Goal: Find specific page/section: Find specific page/section

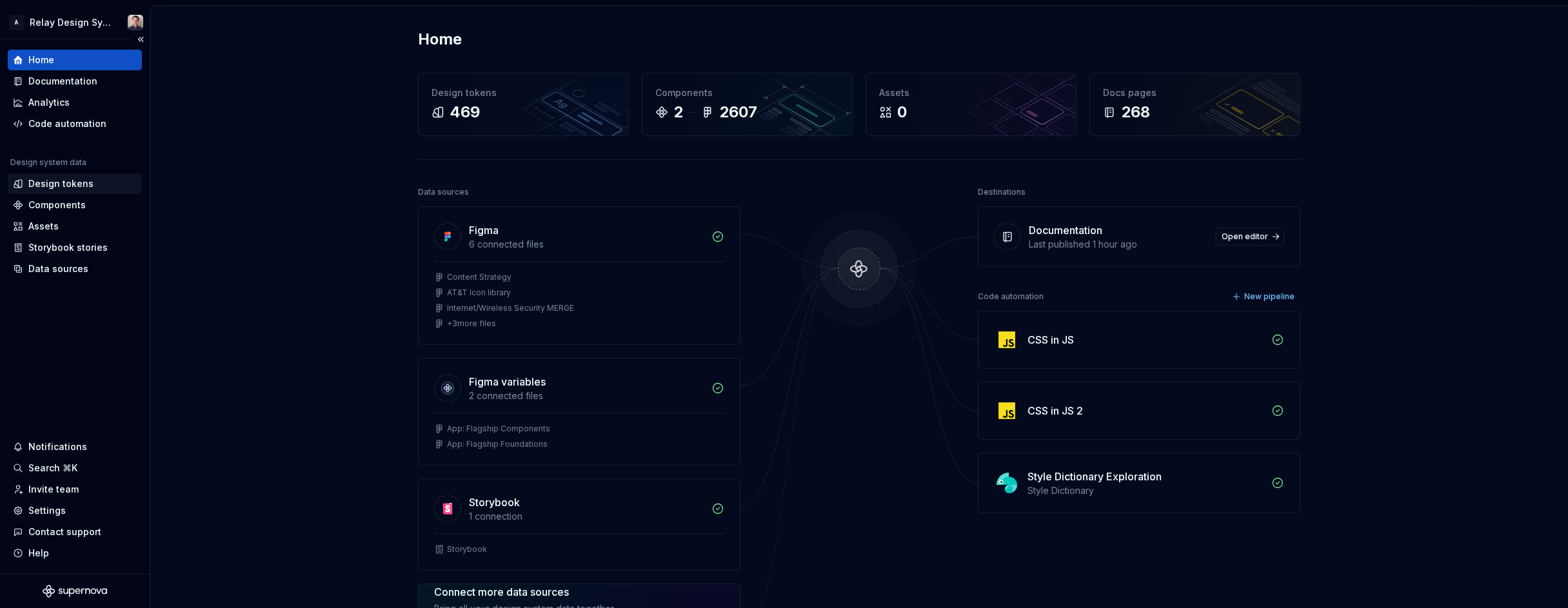
click at [75, 183] on div "Design tokens" at bounding box center [61, 183] width 65 height 13
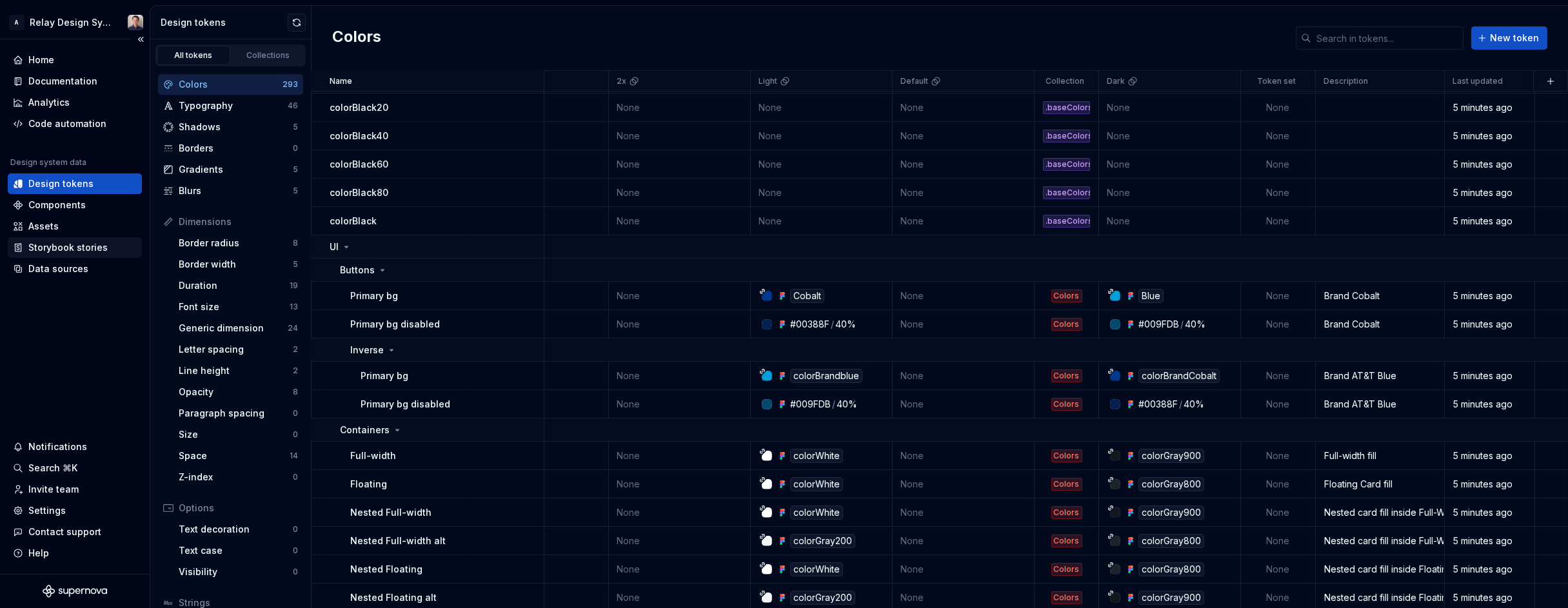
scroll to position [834, 454]
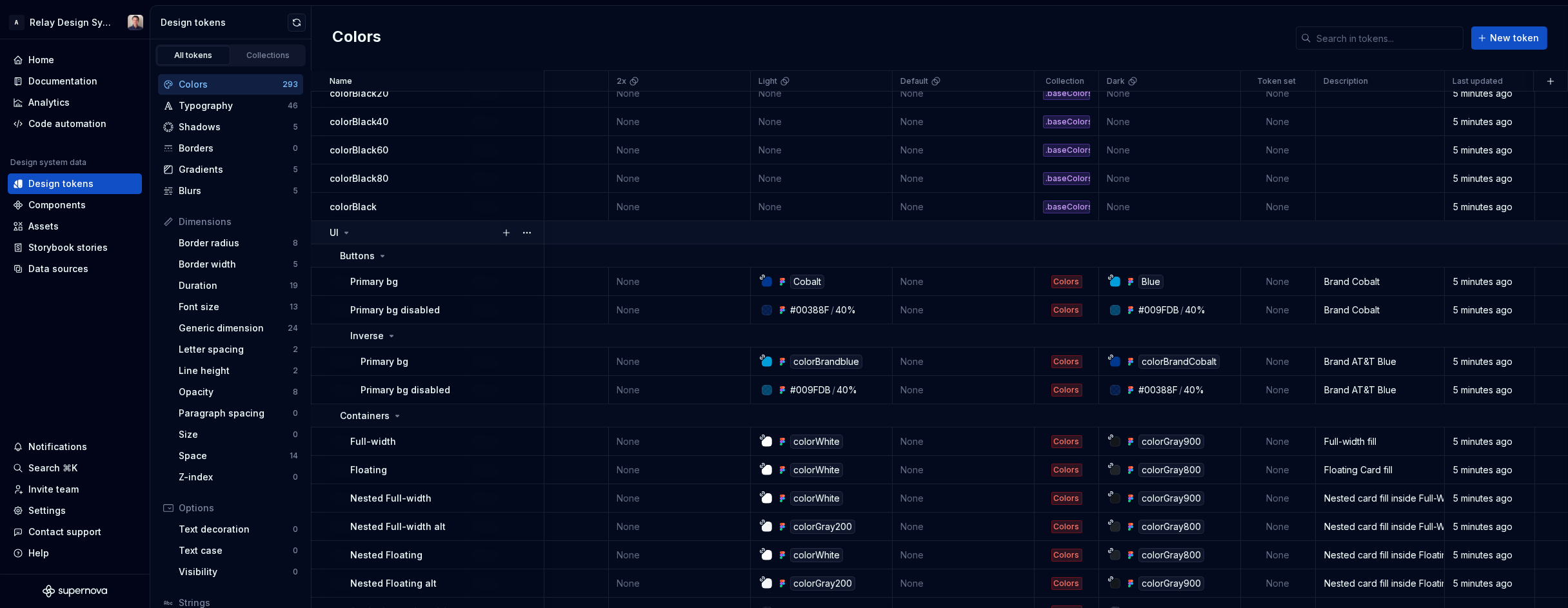
click at [347, 233] on icon at bounding box center [346, 233] width 10 height 10
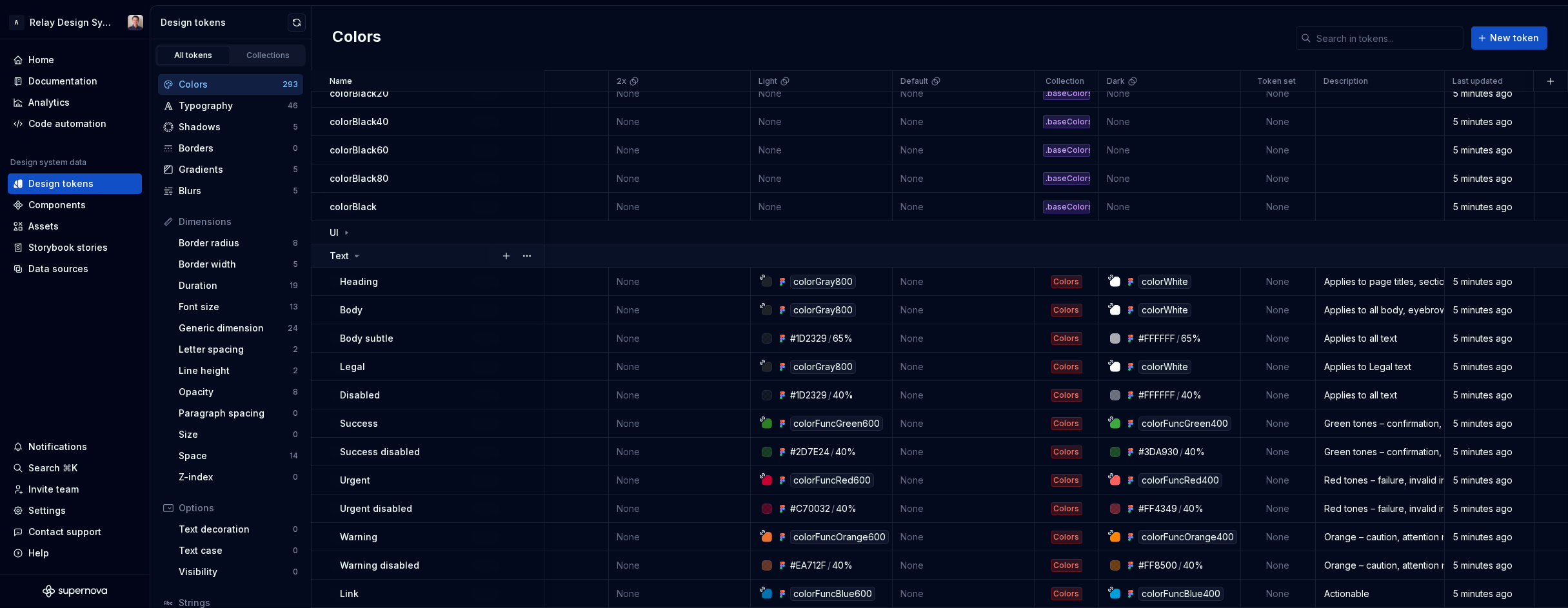
click at [356, 254] on icon at bounding box center [356, 255] width 10 height 10
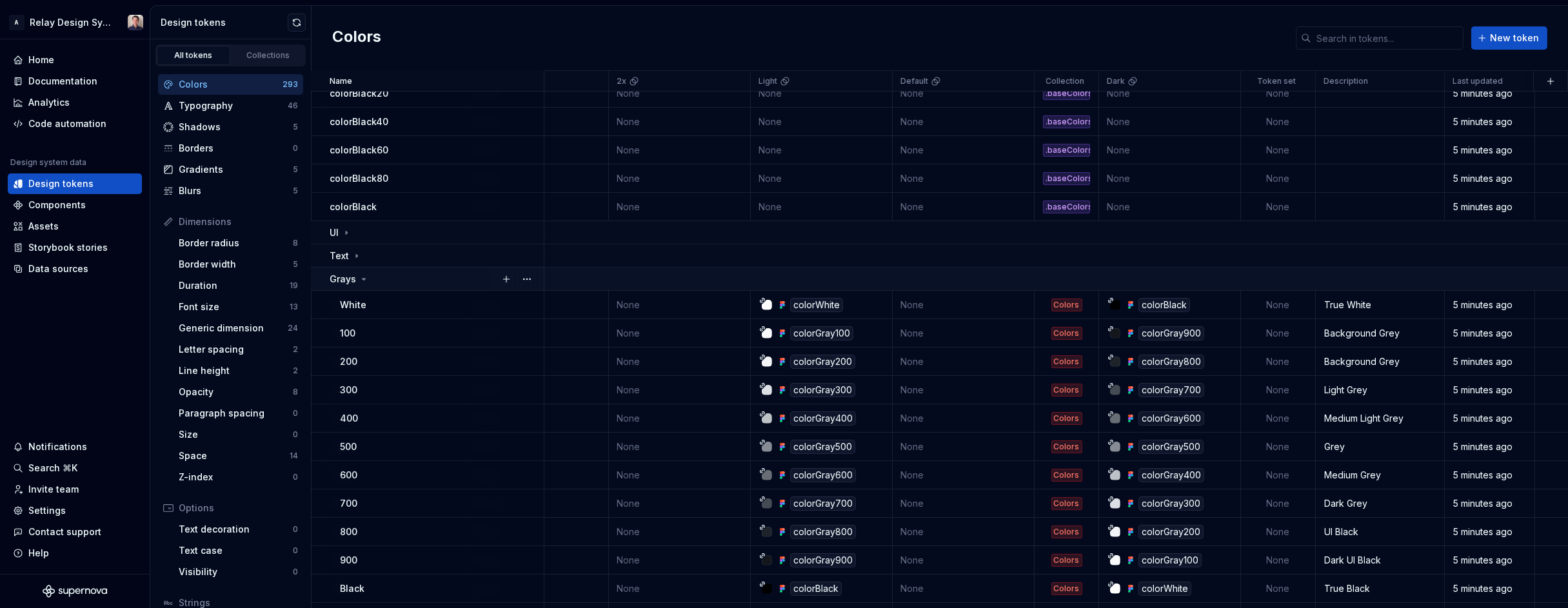
click at [357, 279] on div "Grays" at bounding box center [349, 279] width 39 height 13
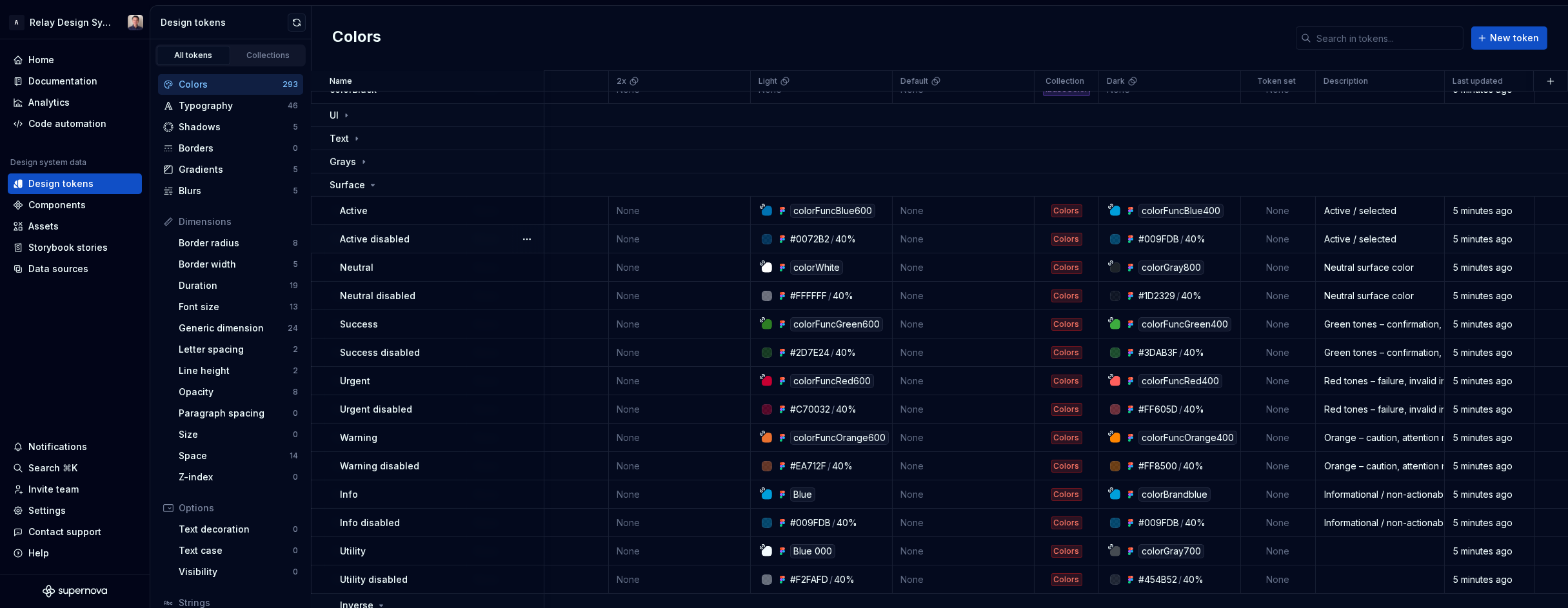
scroll to position [952, 448]
